Goal: Task Accomplishment & Management: Manage account settings

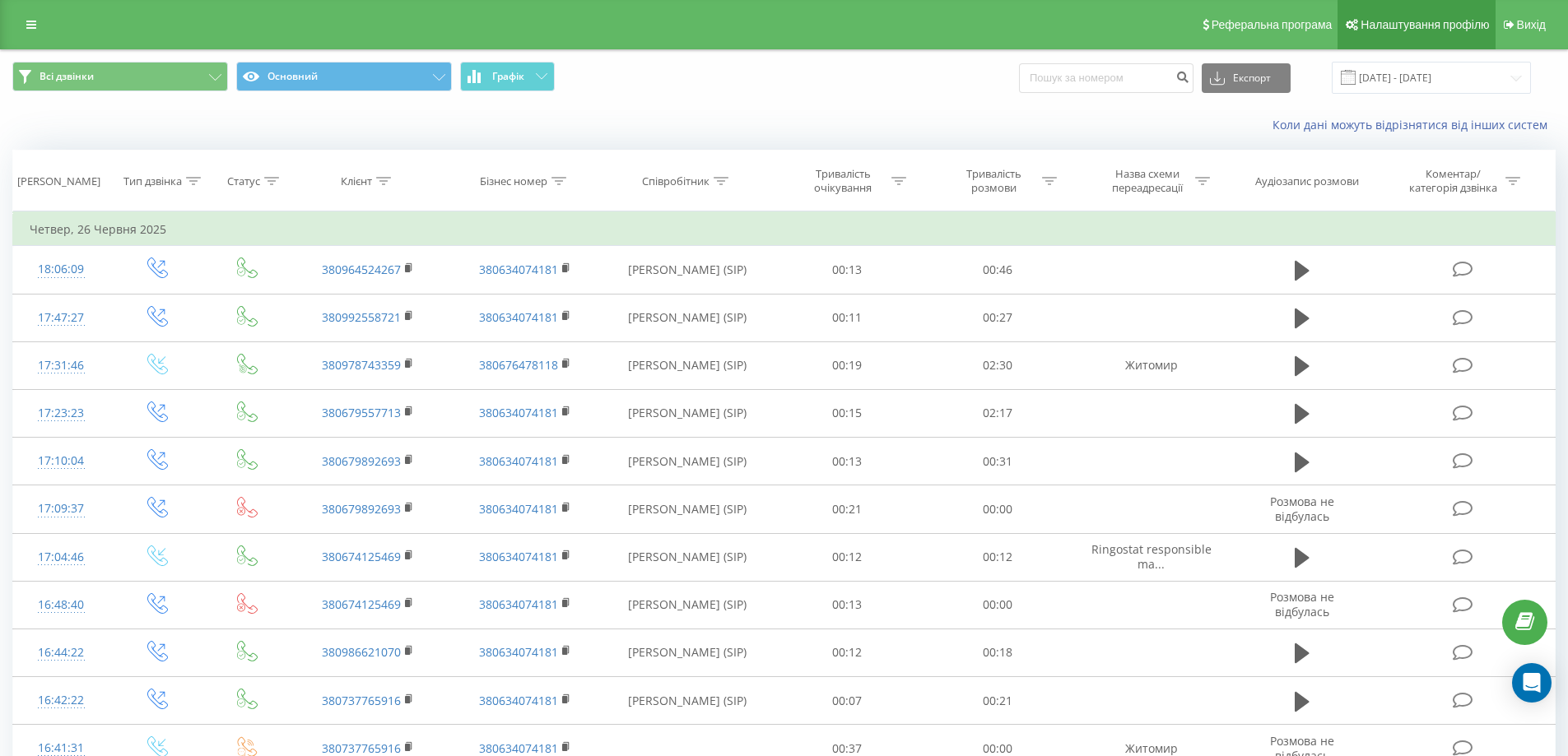
click at [1427, 18] on span "Налаштування профілю" at bounding box center [1424, 24] width 128 height 13
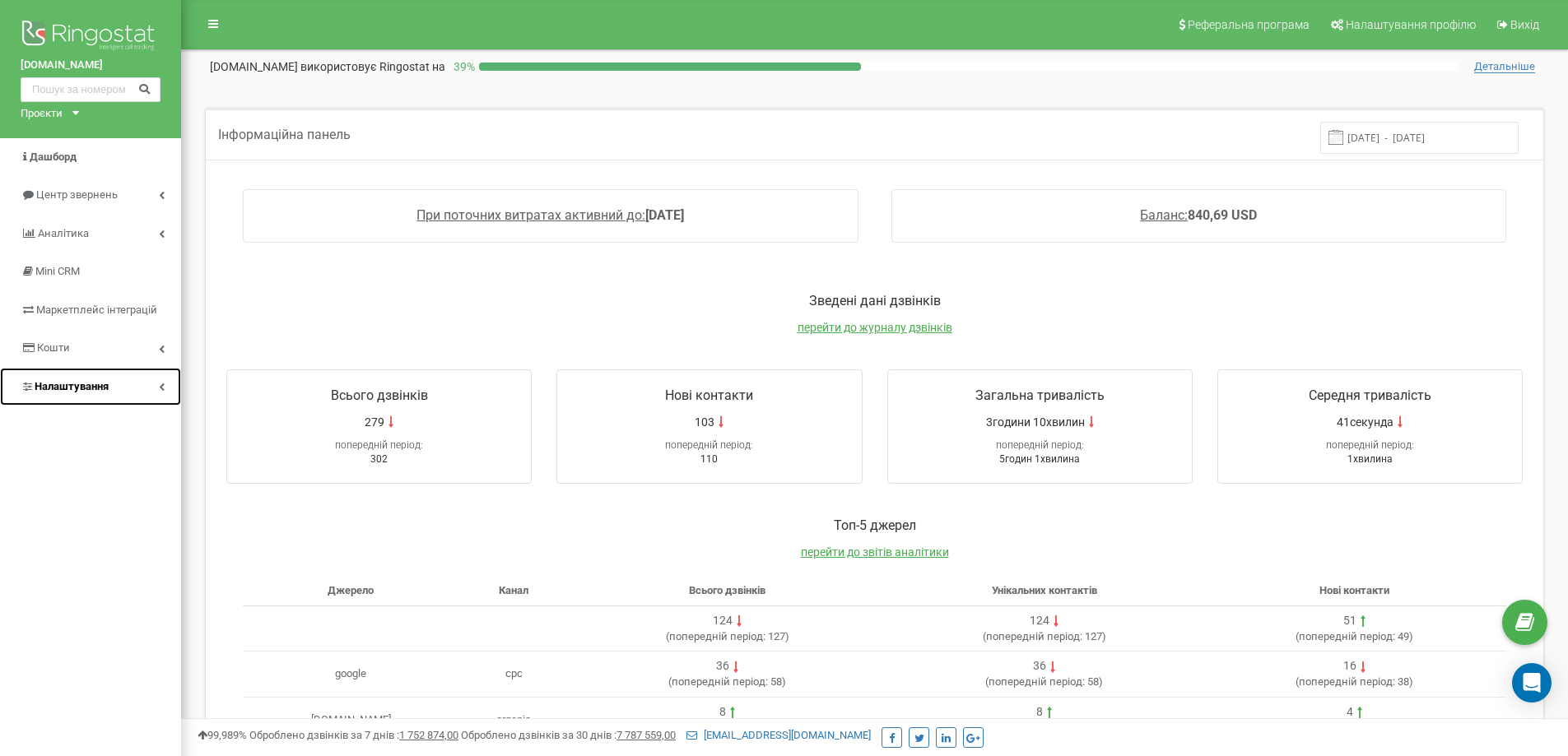
click at [83, 385] on span "Налаштування" at bounding box center [71, 386] width 74 height 12
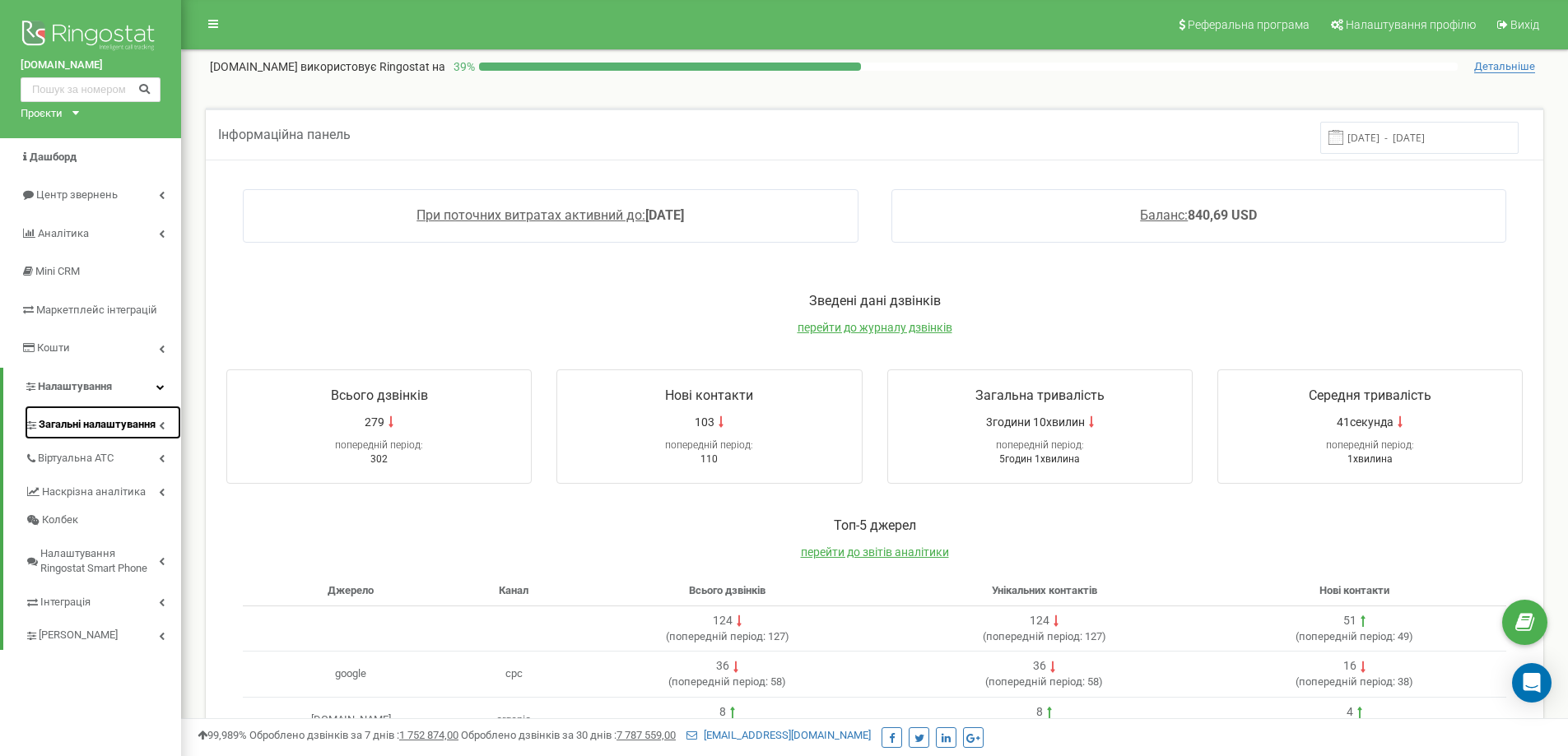
click at [80, 427] on span "Загальні налаштування" at bounding box center [97, 425] width 117 height 15
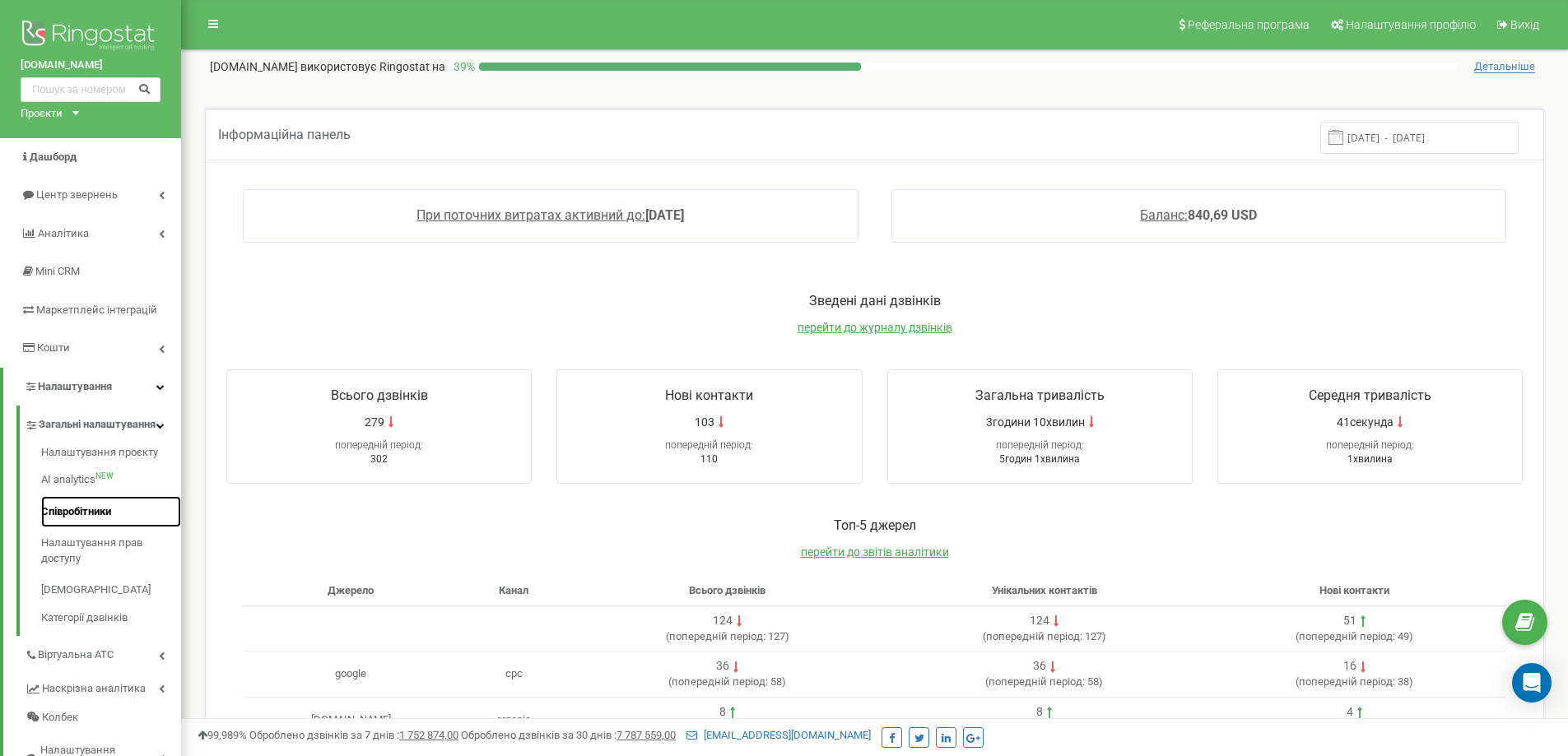
click at [80, 527] on link "Співробітники" at bounding box center [111, 512] width 140 height 32
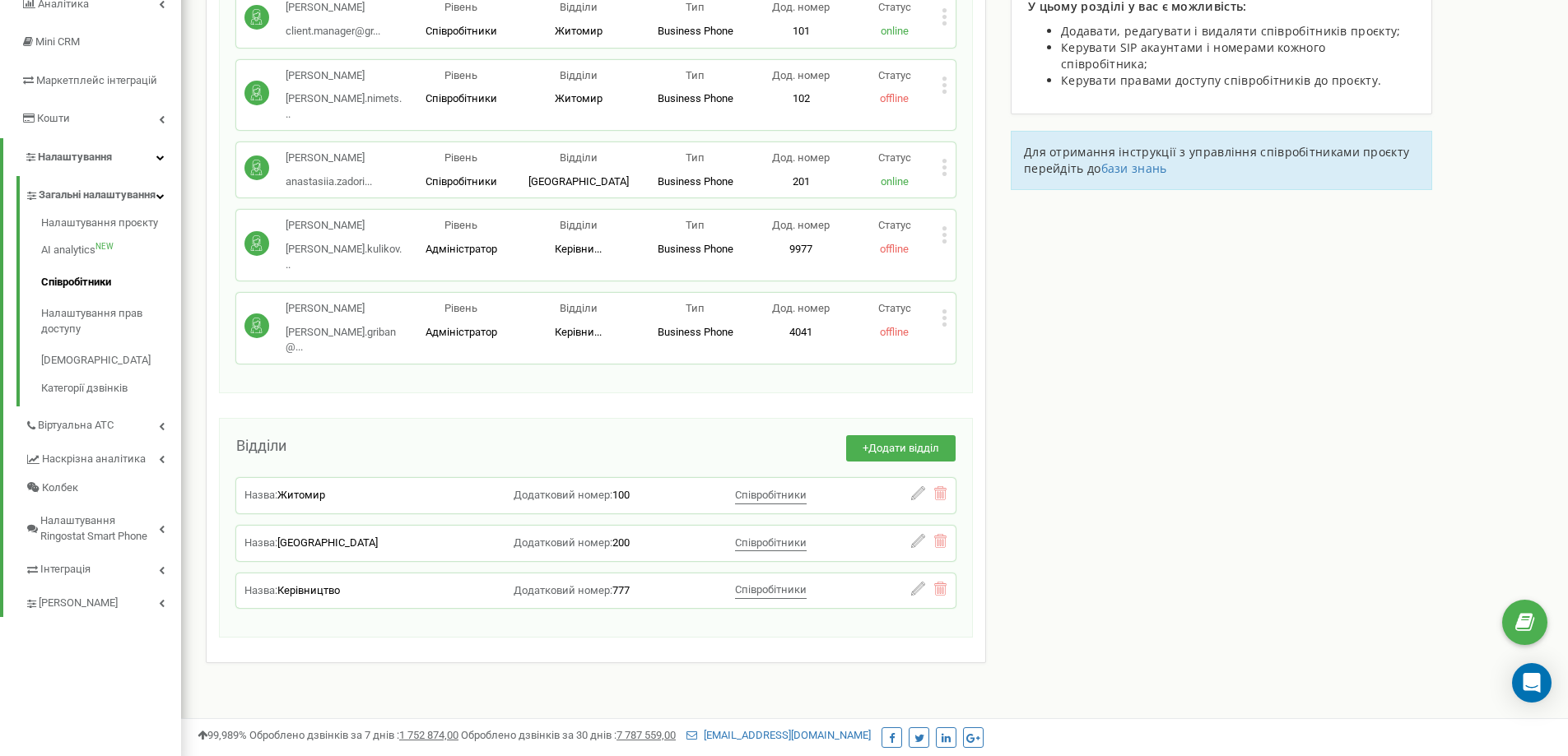
scroll to position [231, 0]
